Goal: Transaction & Acquisition: Purchase product/service

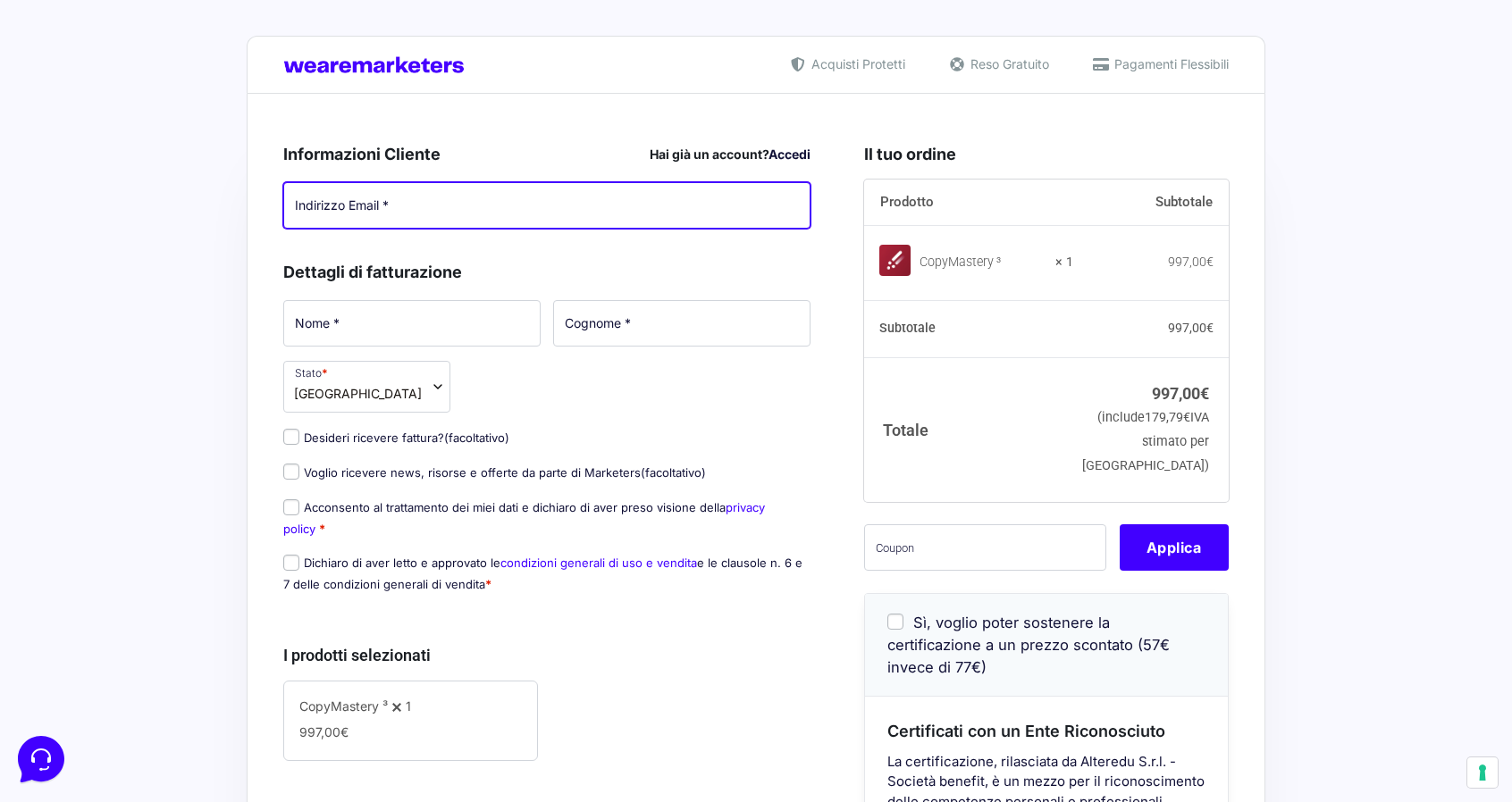
type input "[EMAIL_ADDRESS][DOMAIN_NAME]"
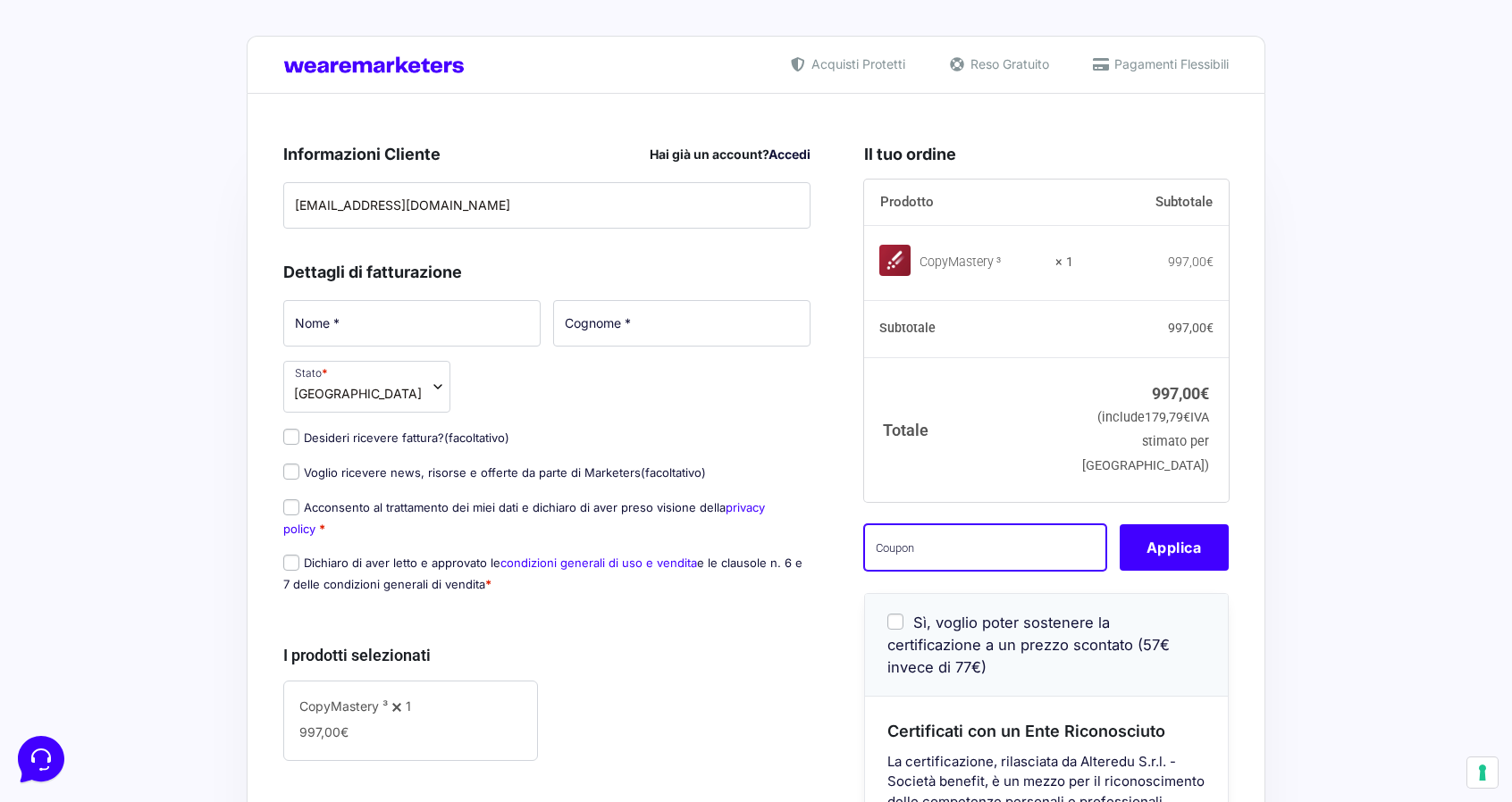
click at [984, 560] on input "text" at bounding box center [984, 548] width 242 height 47
paste input "giacomopapasidero@diventarefelici.itcm3wl"
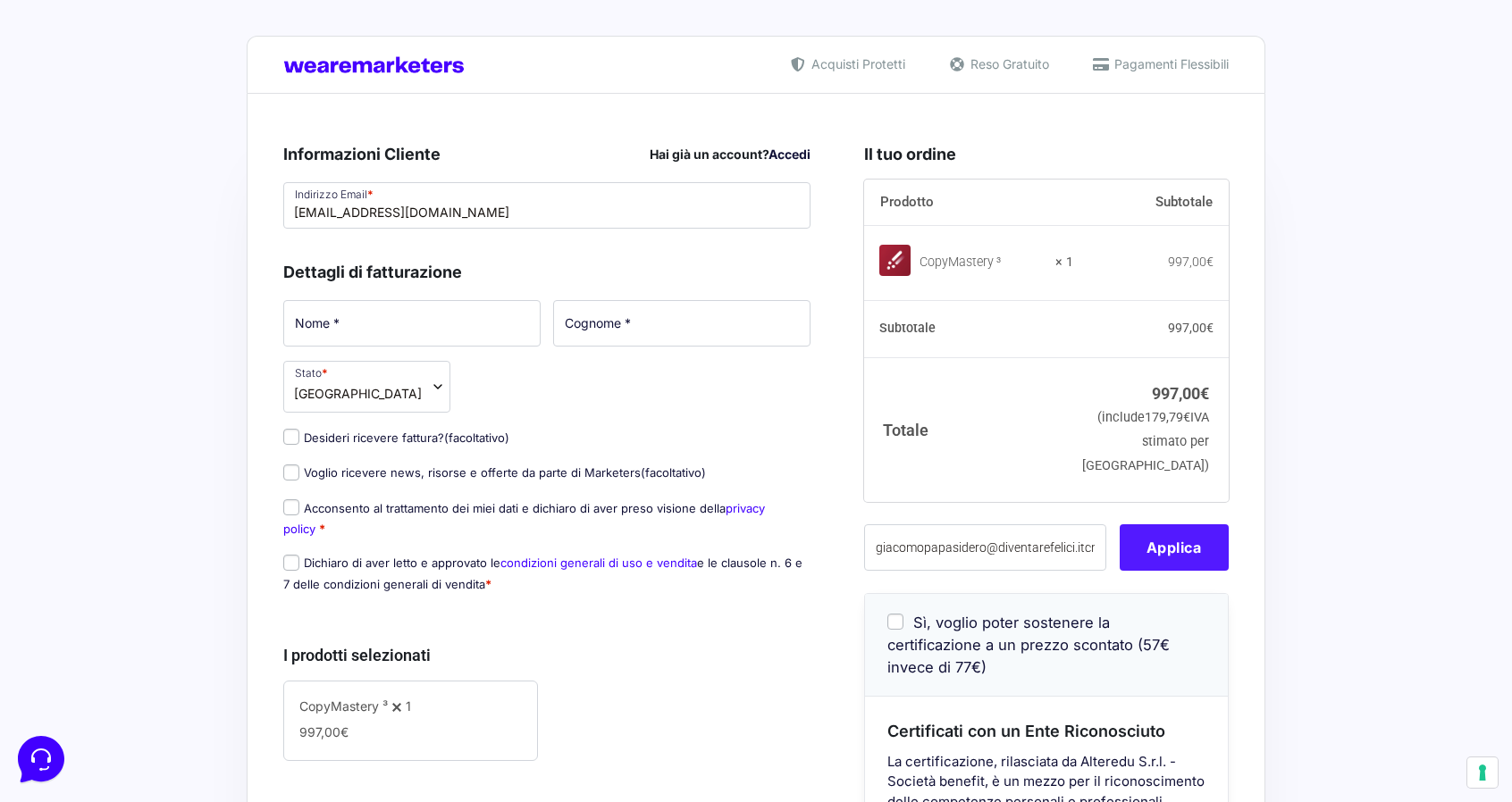
click at [1153, 570] on button "Applica" at bounding box center [1174, 548] width 109 height 47
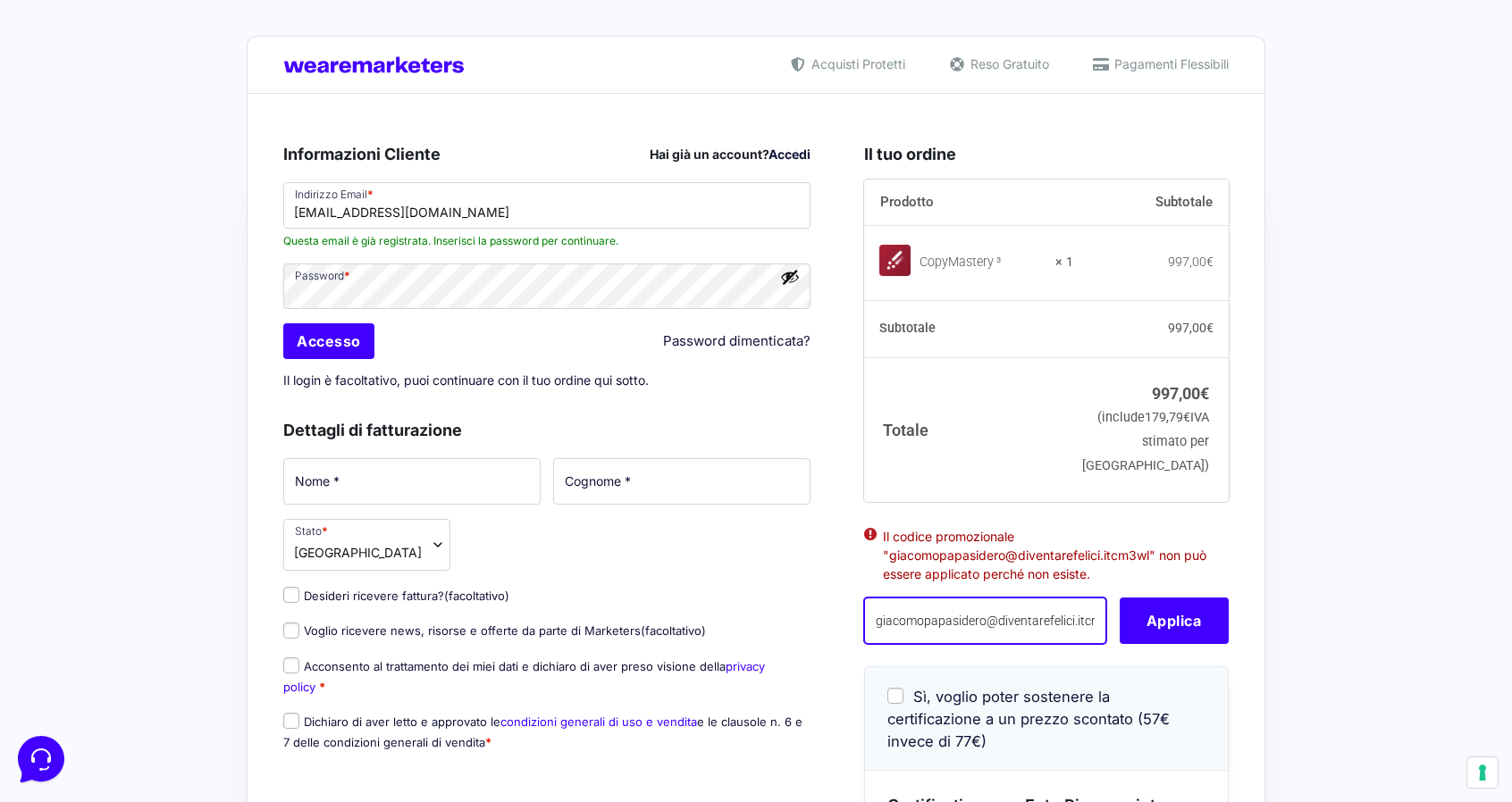
click at [982, 644] on input "giacomopapasidero@diventarefelici.itcm3wl" at bounding box center [984, 621] width 242 height 47
paste input "text"
type input "cm3wl"
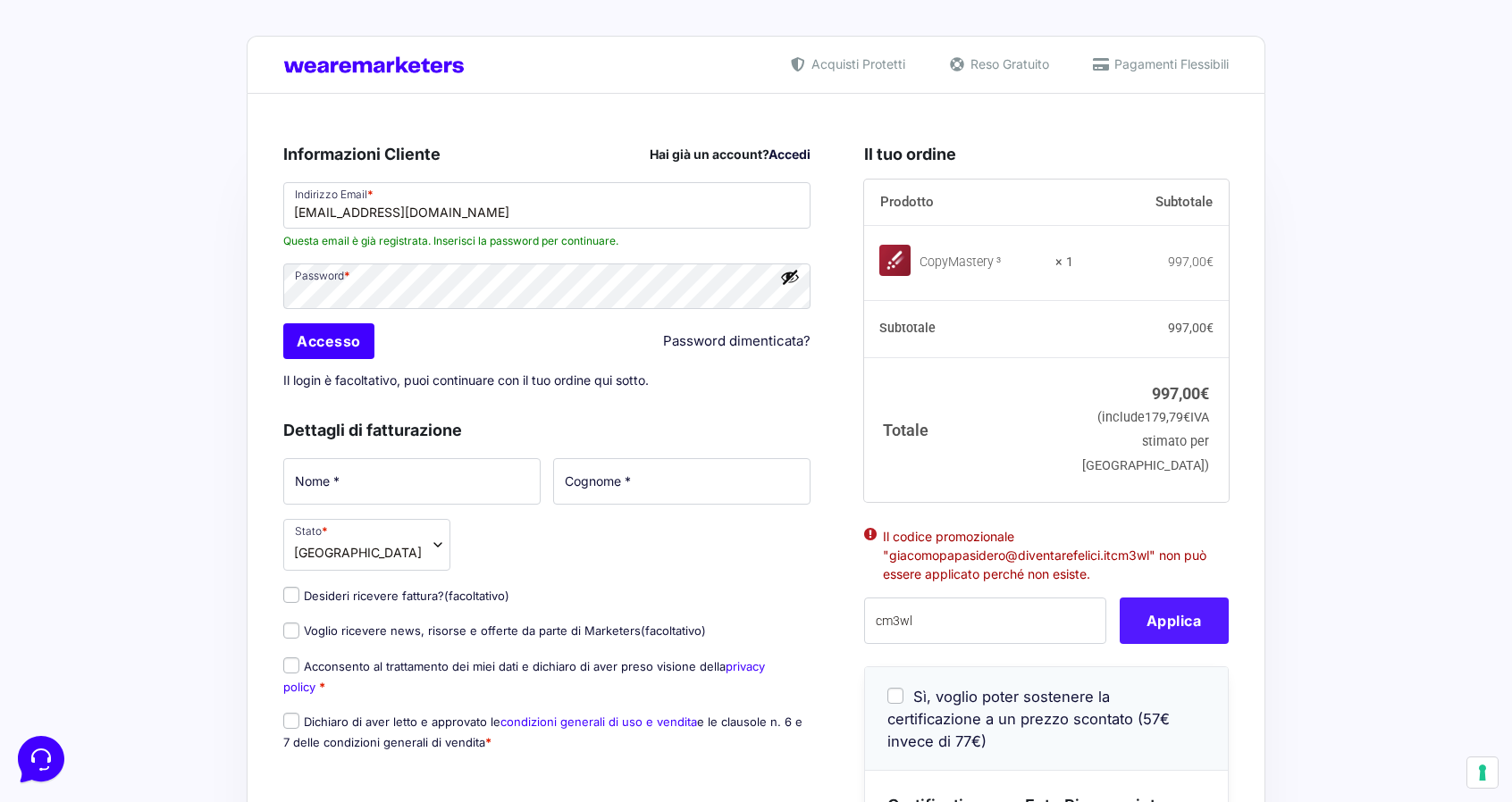
click at [1146, 644] on button "Applica" at bounding box center [1174, 621] width 109 height 47
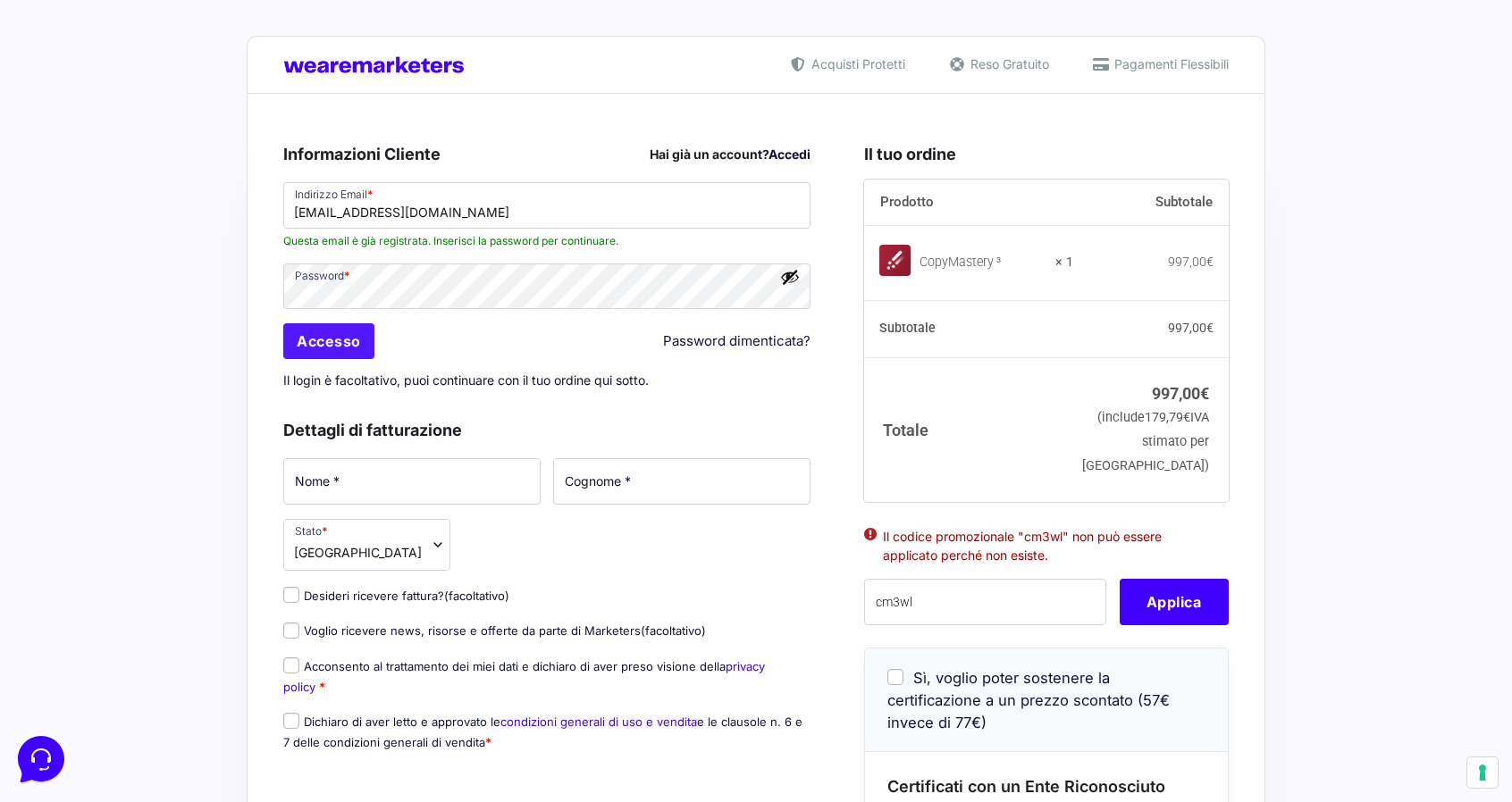
click at [332, 337] on input "Accesso" at bounding box center [329, 341] width 92 height 36
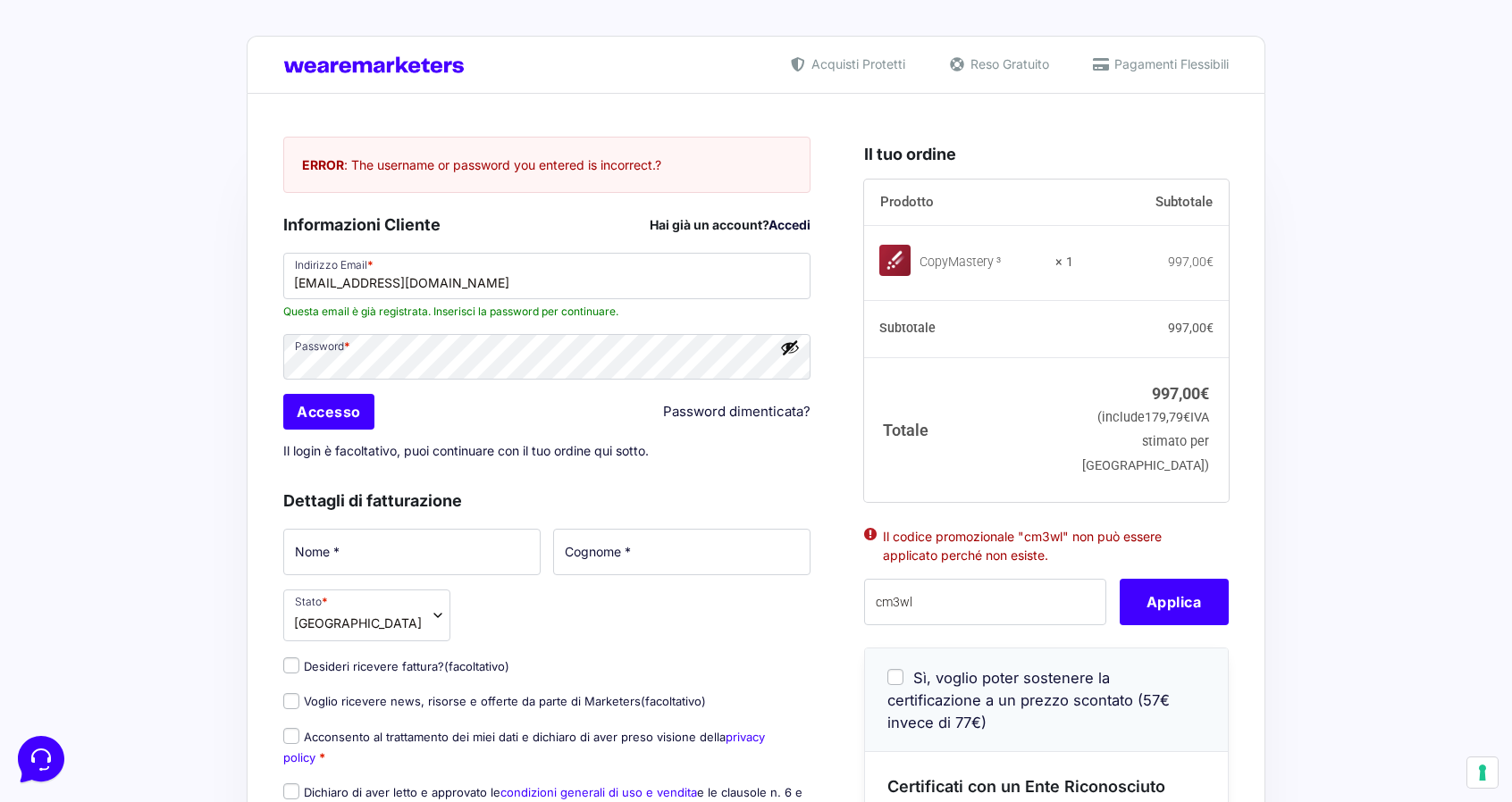
click at [928, 272] on div "CopyMastery ³" at bounding box center [981, 263] width 125 height 18
click at [996, 625] on input "cm3wl" at bounding box center [984, 602] width 242 height 47
click at [1191, 625] on button "Applica" at bounding box center [1174, 602] width 109 height 47
